Goal: Find specific page/section: Find specific page/section

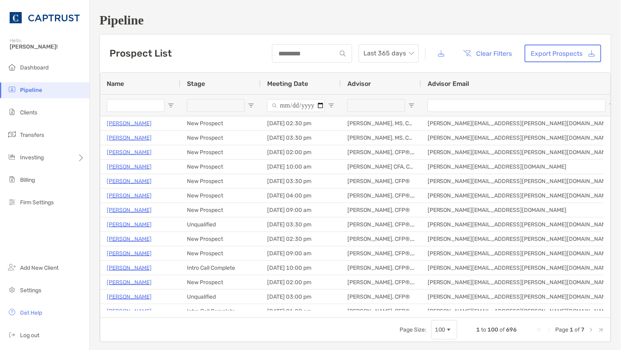
click at [303, 14] on h1 "Pipeline" at bounding box center [355, 20] width 512 height 15
drag, startPoint x: 31, startPoint y: 124, endPoint x: 42, endPoint y: 112, distance: 15.9
click at [31, 123] on ul "Dashboard Pipeline Clients Transfers Investing Billing Firm Settings" at bounding box center [44, 138] width 89 height 157
click at [43, 109] on li "Clients" at bounding box center [44, 113] width 89 height 16
